Goal: Navigation & Orientation: Understand site structure

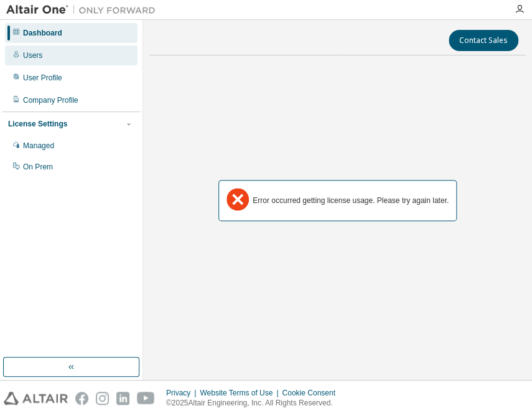
click at [43, 58] on div "Users" at bounding box center [71, 55] width 133 height 20
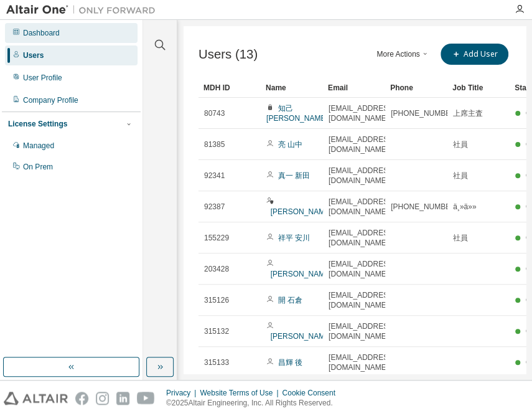
click at [43, 40] on div "Dashboard" at bounding box center [71, 33] width 133 height 20
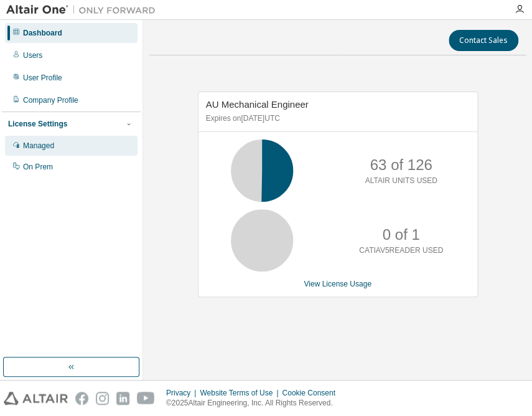
click at [49, 141] on div "Managed" at bounding box center [38, 146] width 31 height 10
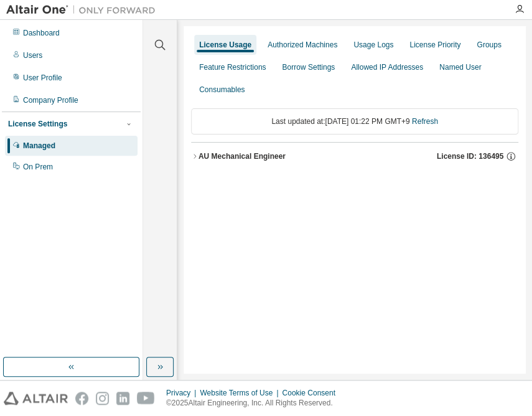
click at [266, 162] on button "AU Mechanical Engineer License ID: 136495" at bounding box center [354, 156] width 327 height 27
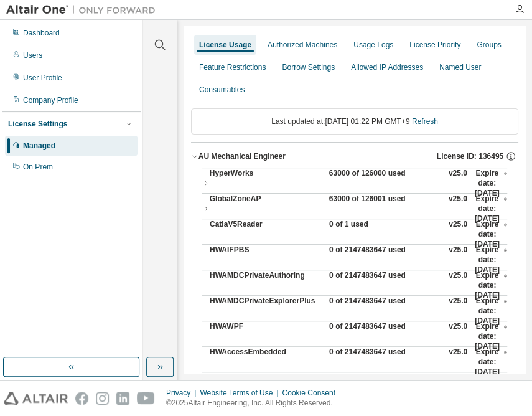
click at [341, 174] on div "63000 of 126000 used" at bounding box center [385, 183] width 112 height 30
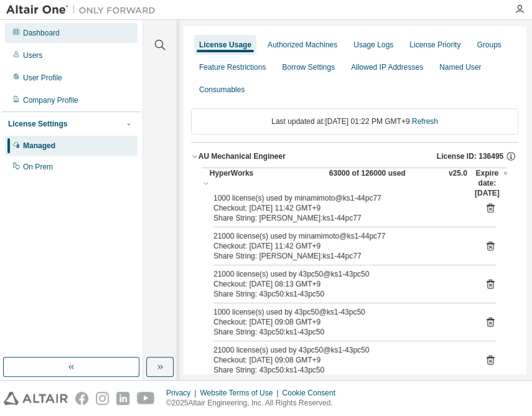
click at [25, 29] on div "Dashboard" at bounding box center [41, 33] width 37 height 10
